Goal: Transaction & Acquisition: Purchase product/service

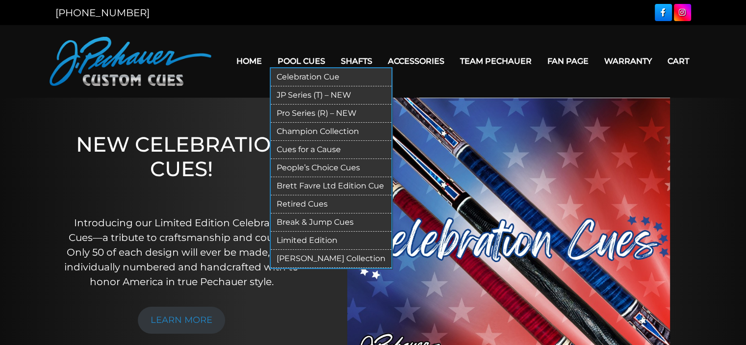
click at [302, 114] on link "Pro Series (R) – NEW" at bounding box center [331, 114] width 121 height 18
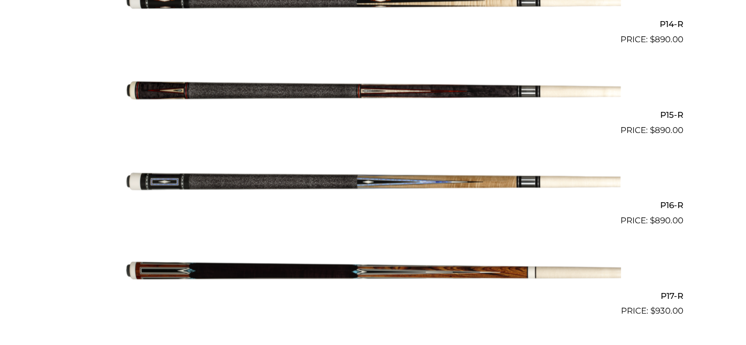
scroll to position [1538, 0]
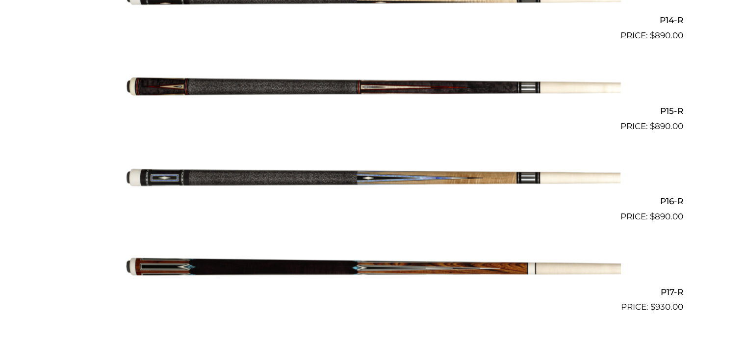
click at [328, 86] on img at bounding box center [374, 87] width 496 height 82
